Goal: Task Accomplishment & Management: Use online tool/utility

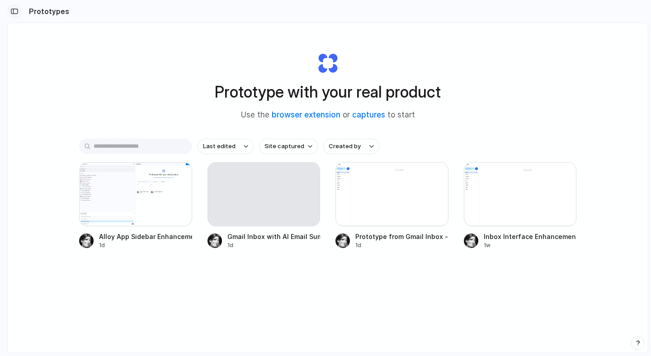
click at [16, 9] on div "button" at bounding box center [14, 11] width 8 height 6
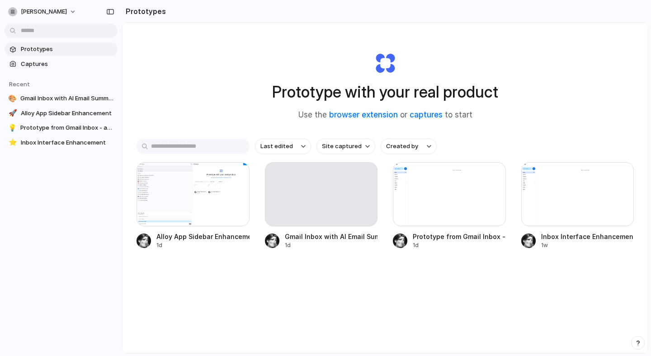
click at [16, 9] on div "button" at bounding box center [12, 11] width 9 height 9
click at [16, 9] on div "Settings Invite members Change theme Sign out" at bounding box center [325, 178] width 651 height 356
click at [107, 14] on div "button" at bounding box center [110, 12] width 8 height 6
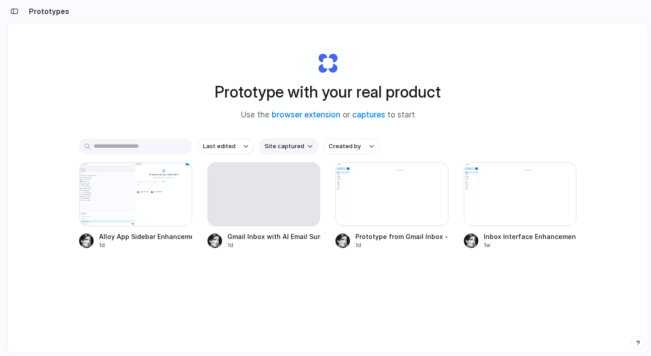
click at [286, 148] on span "Site captured" at bounding box center [285, 146] width 40 height 9
click at [340, 145] on span "Created by" at bounding box center [345, 146] width 32 height 9
click at [340, 145] on div "All users Arvind Murali" at bounding box center [325, 178] width 651 height 356
click at [245, 139] on button "Last edited" at bounding box center [226, 146] width 56 height 15
click at [241, 141] on div "Last edited Last created Alphabetical" at bounding box center [325, 178] width 651 height 356
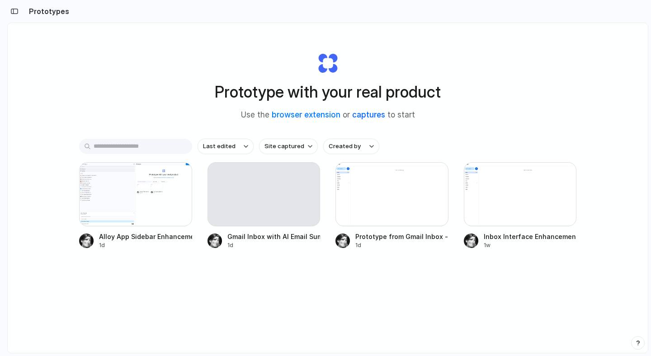
click at [376, 115] on link "captures" at bounding box center [368, 114] width 33 height 9
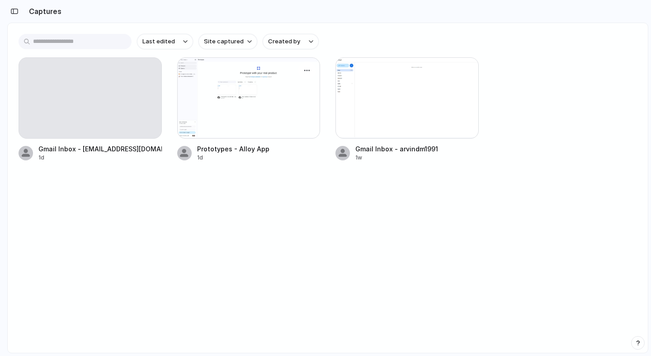
click at [295, 138] on div at bounding box center [248, 97] width 143 height 81
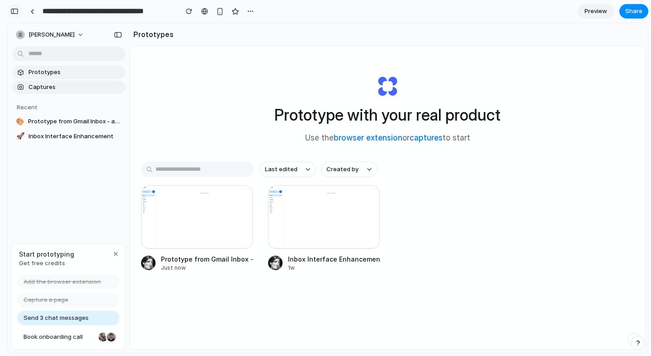
click at [21, 12] on button "button" at bounding box center [14, 11] width 14 height 14
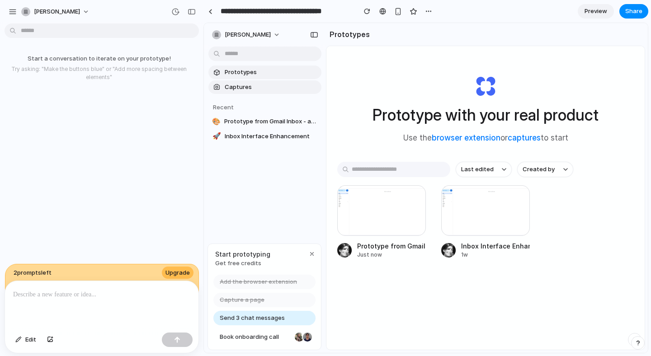
click at [21, 12] on button "[PERSON_NAME]" at bounding box center [56, 12] width 76 height 14
click at [21, 12] on div "Settings Invite members Change theme Sign out" at bounding box center [325, 178] width 651 height 356
click at [193, 13] on div "button" at bounding box center [192, 12] width 8 height 6
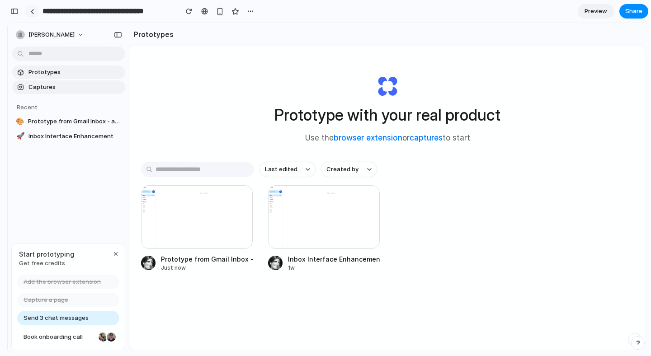
click at [33, 13] on div at bounding box center [32, 11] width 4 height 5
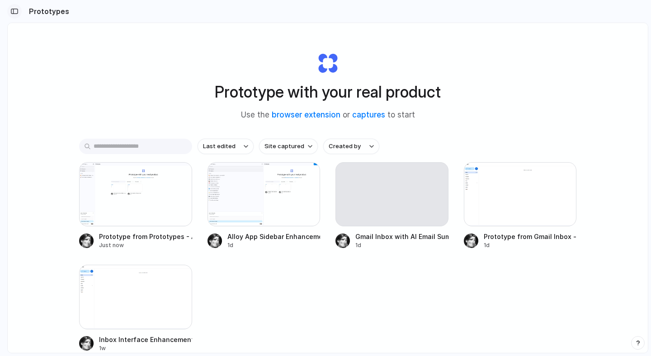
click at [20, 9] on button "button" at bounding box center [14, 11] width 14 height 14
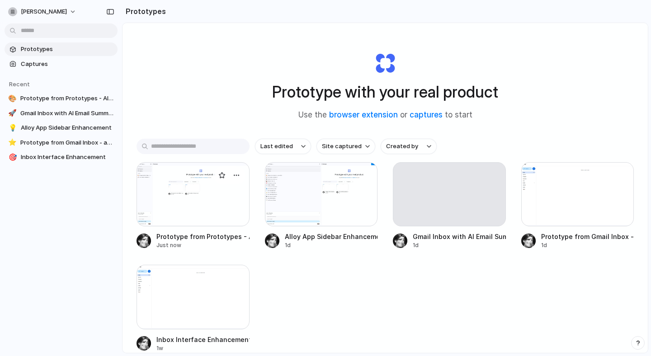
click at [224, 222] on div at bounding box center [193, 194] width 113 height 64
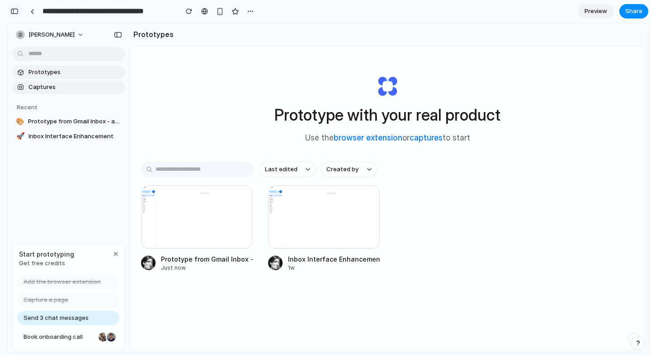
click at [11, 10] on div "button" at bounding box center [14, 11] width 8 height 6
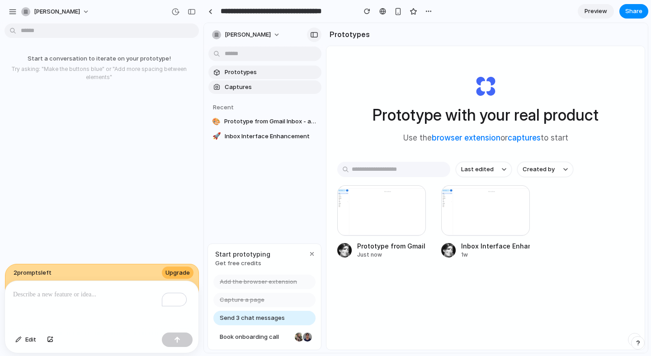
click at [317, 33] on div "button" at bounding box center [314, 35] width 8 height 6
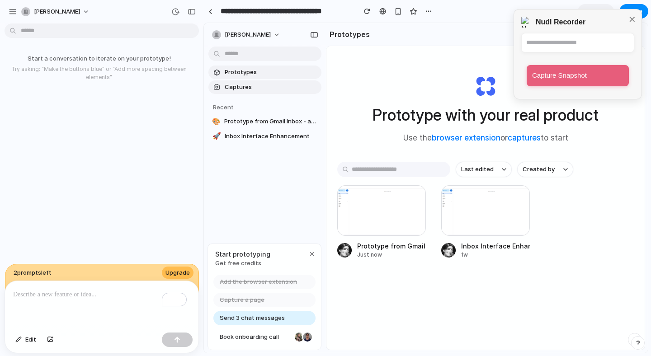
click at [556, 42] on input "text" at bounding box center [577, 42] width 103 height 9
type input "*****"
click at [595, 80] on button "Capture Snapshot" at bounding box center [578, 75] width 102 height 21
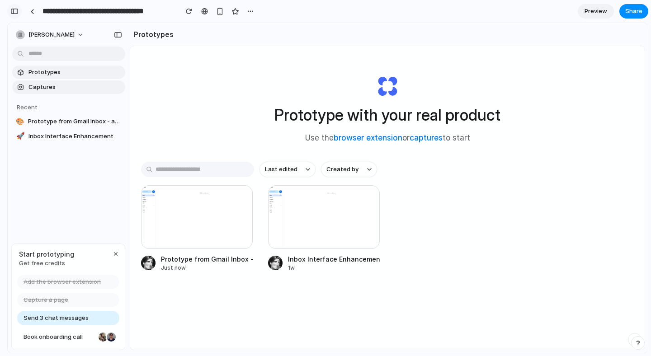
click at [11, 7] on button "button" at bounding box center [14, 11] width 14 height 14
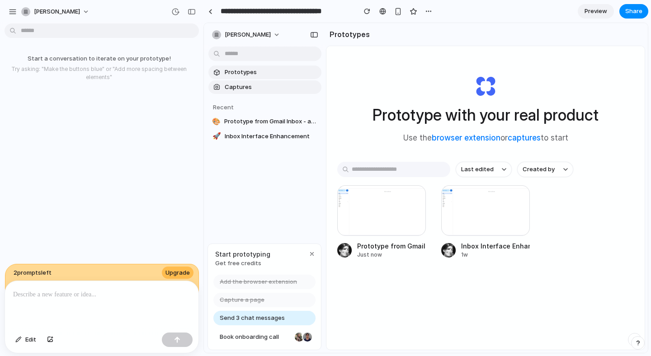
click at [217, 16] on div "**********" at bounding box center [319, 11] width 232 height 16
click at [210, 12] on div at bounding box center [210, 11] width 4 height 5
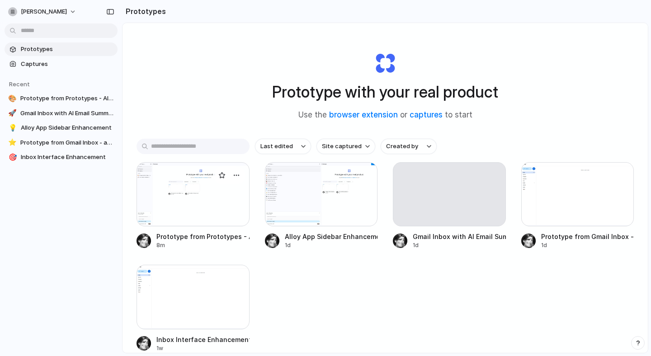
click at [219, 213] on div at bounding box center [193, 194] width 113 height 64
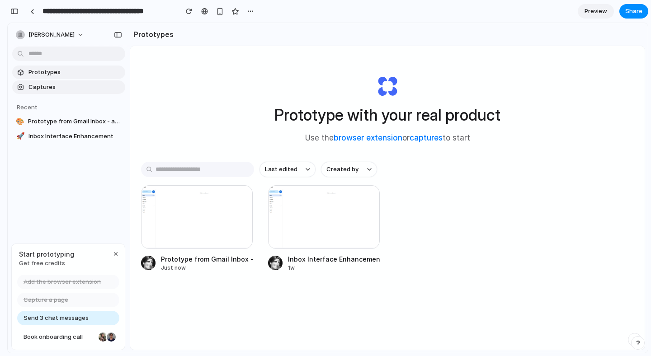
click at [23, 12] on div "**********" at bounding box center [132, 11] width 250 height 20
click at [19, 12] on button "button" at bounding box center [14, 11] width 14 height 14
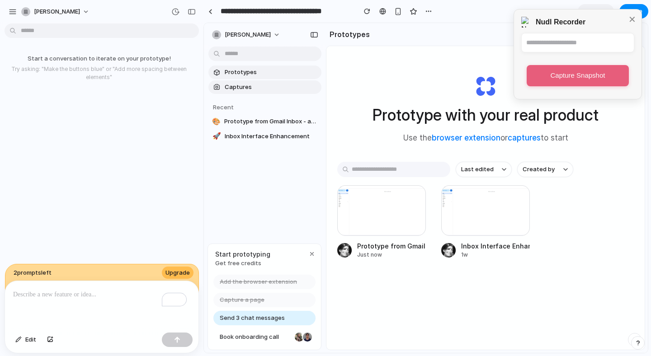
click at [548, 32] on div "Nudl Recorder ✕ Capture Snapshot" at bounding box center [578, 54] width 128 height 90
click at [548, 42] on input "text" at bounding box center [577, 42] width 103 height 9
type input "*********"
click at [589, 72] on button "Capture Snapshot" at bounding box center [578, 75] width 102 height 21
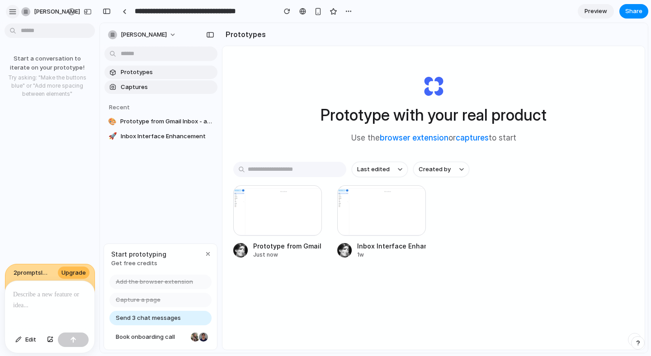
click at [8, 12] on button "button" at bounding box center [13, 12] width 14 height 14
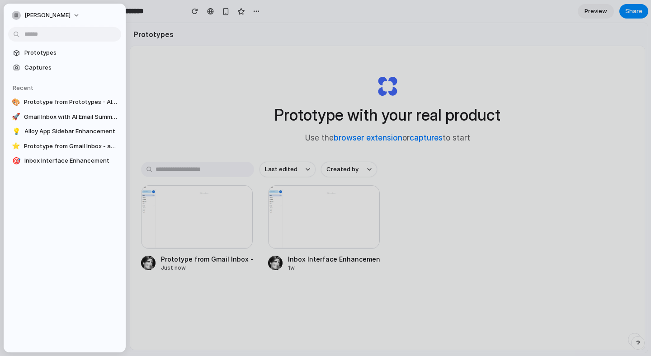
drag, startPoint x: 320, startPoint y: 24, endPoint x: 324, endPoint y: 45, distance: 21.6
click at [320, 24] on section "Prototypes" at bounding box center [387, 34] width 515 height 23
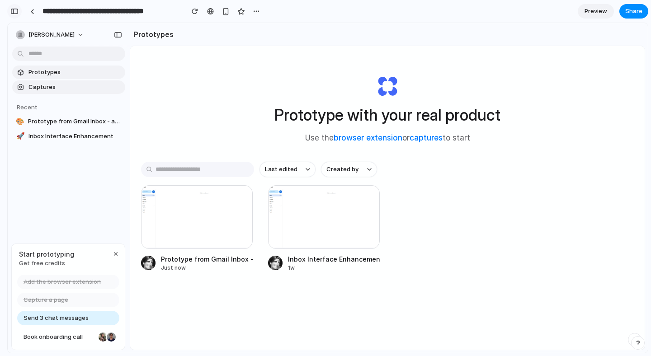
click at [18, 9] on div "button" at bounding box center [14, 11] width 8 height 6
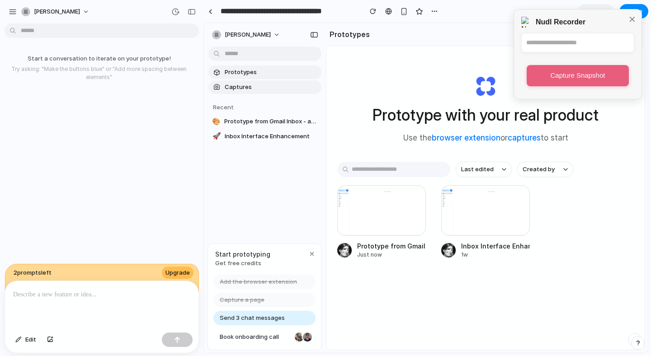
click at [569, 46] on input "text" at bounding box center [577, 42] width 103 height 9
type input "*"
type input "**********"
click at [598, 76] on button "Capture Snapshot" at bounding box center [578, 75] width 102 height 21
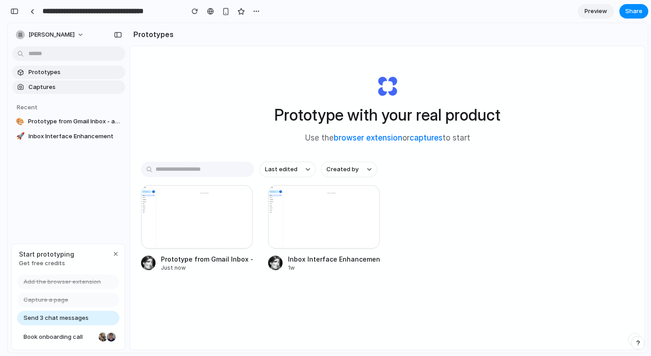
drag, startPoint x: 202, startPoint y: 216, endPoint x: 197, endPoint y: 116, distance: 100.5
click at [197, 116] on div "Prototype with your real product Use the browser extension or captures to start…" at bounding box center [387, 222] width 515 height 352
click at [23, 14] on div "**********" at bounding box center [135, 11] width 256 height 20
click at [16, 12] on div "button" at bounding box center [14, 11] width 8 height 6
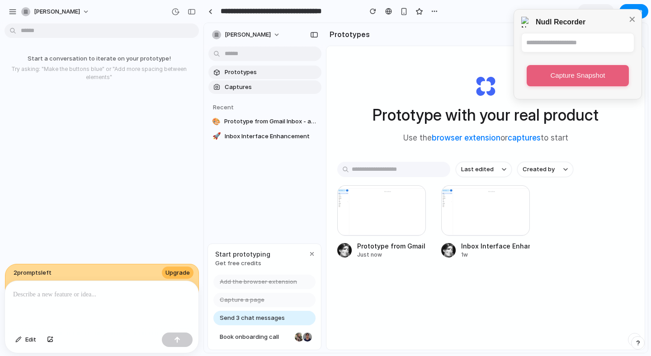
click at [556, 38] on input "text" at bounding box center [577, 42] width 103 height 9
type input "*"
type input "**********"
click at [590, 76] on button "Capture Snapshot" at bounding box center [578, 75] width 102 height 21
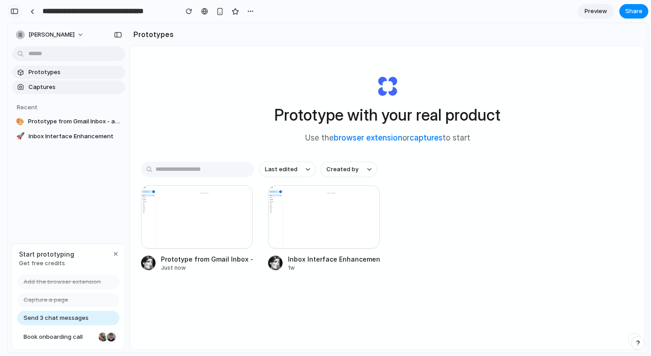
click at [19, 14] on button "button" at bounding box center [14, 11] width 14 height 14
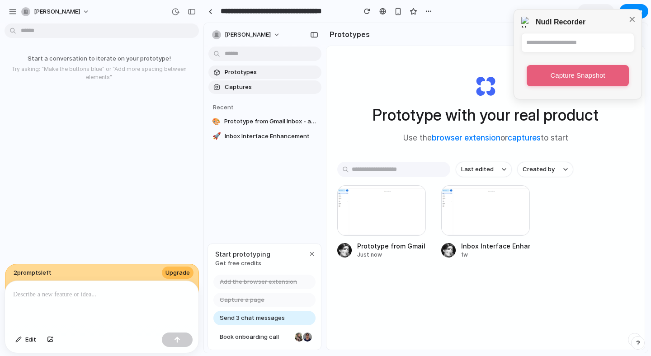
click at [554, 42] on input "text" at bounding box center [577, 42] width 103 height 9
type input "*********"
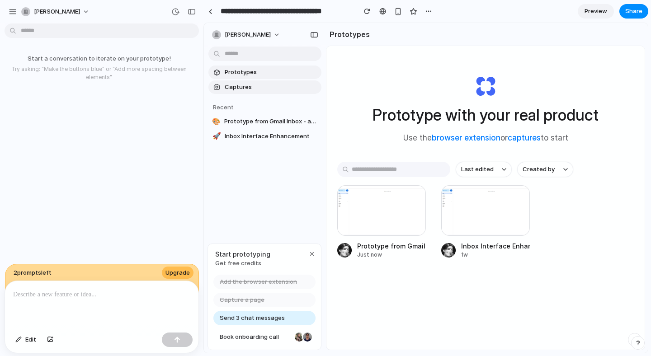
click at [391, 122] on h1 "Prototype with your real product" at bounding box center [486, 115] width 226 height 24
drag, startPoint x: 391, startPoint y: 109, endPoint x: 306, endPoint y: 69, distance: 93.9
click at [391, 109] on h1 "Prototype with your real product" at bounding box center [486, 115] width 226 height 24
drag, startPoint x: 306, startPoint y: 69, endPoint x: 393, endPoint y: 29, distance: 96.1
click at [416, 82] on div "arvind-murali Prototypes Captures Recent 🎨 Prototype from Gmail Inbox - arvindm…" at bounding box center [426, 188] width 444 height 330
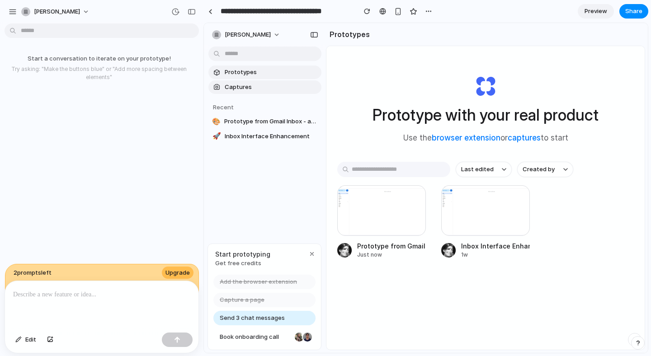
click at [254, 71] on span "Prototypes" at bounding box center [271, 72] width 93 height 9
click at [326, 178] on div at bounding box center [326, 178] width 0 height 0
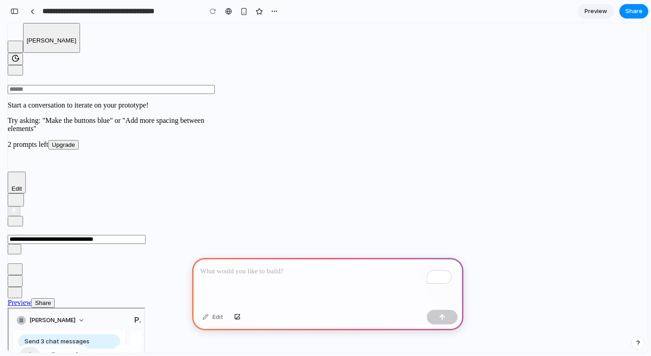
click at [8, 308] on span "Prototypes" at bounding box center [8, 308] width 0 height 0
click at [8, 308] on span "Captures" at bounding box center [8, 308] width 0 height 0
drag, startPoint x: 197, startPoint y: 399, endPoint x: 237, endPoint y: 380, distance: 44.5
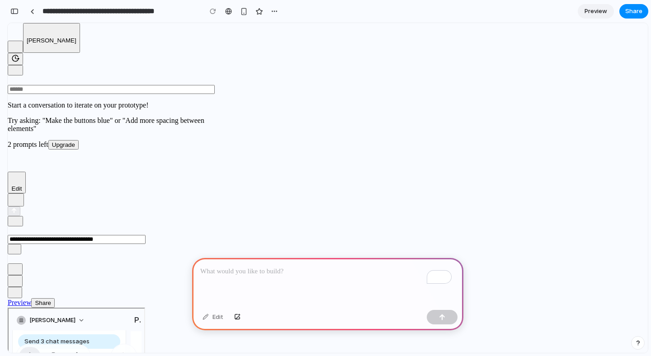
drag, startPoint x: 285, startPoint y: 367, endPoint x: 246, endPoint y: 376, distance: 39.5
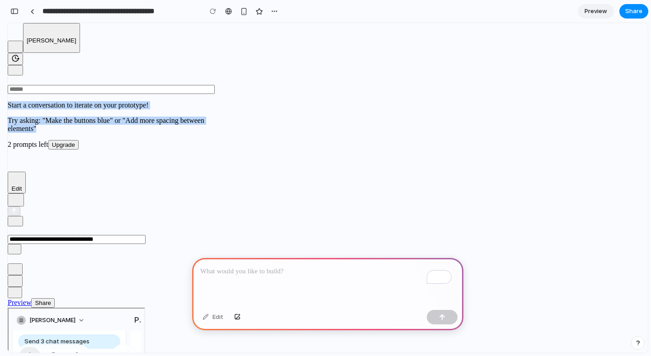
drag, startPoint x: 138, startPoint y: 74, endPoint x: 156, endPoint y: 116, distance: 45.8
click at [154, 117] on div "Start a conversation to iterate on your prototype! Try asking: "Make the button…" at bounding box center [109, 117] width 203 height 32
click at [176, 101] on div "Start a conversation to iterate on your prototype! Try asking: "Make the button…" at bounding box center [109, 117] width 203 height 32
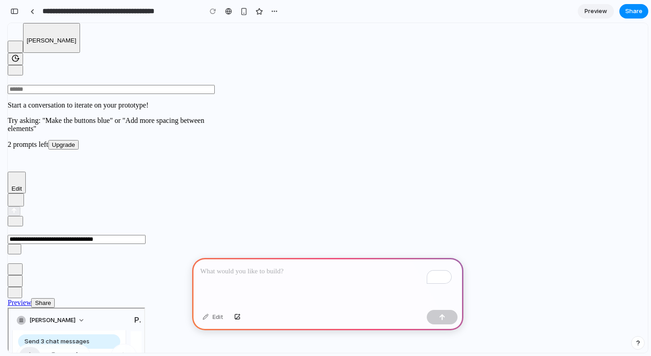
click at [296, 266] on p "To enrich screen reader interactions, please activate Accessibility in Grammarl…" at bounding box center [327, 271] width 255 height 11
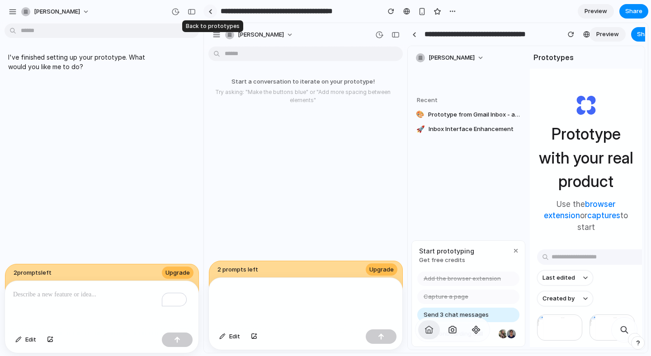
click at [208, 13] on div at bounding box center [210, 11] width 4 height 5
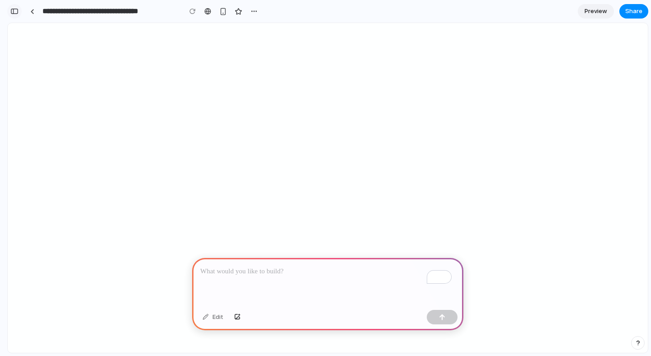
click at [9, 12] on button "button" at bounding box center [14, 11] width 14 height 14
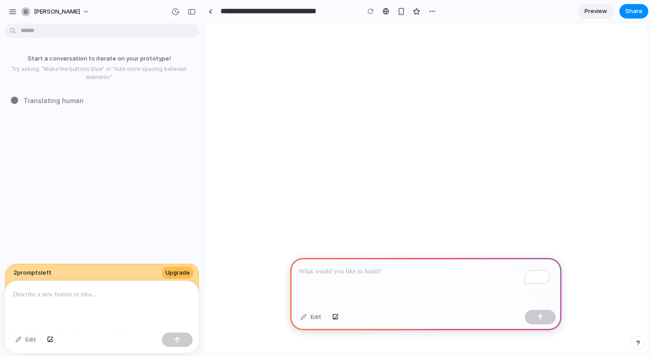
click at [9, 12] on div "button" at bounding box center [13, 12] width 8 height 8
